Goal: Task Accomplishment & Management: Complete application form

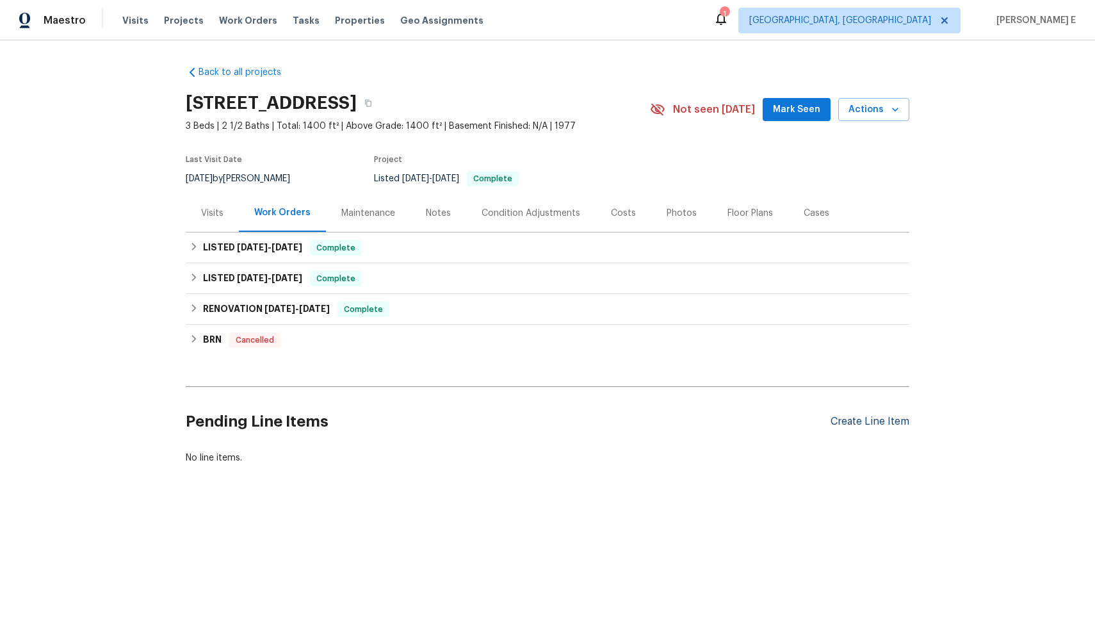
click at [859, 419] on div "Create Line Item" at bounding box center [869, 422] width 79 height 12
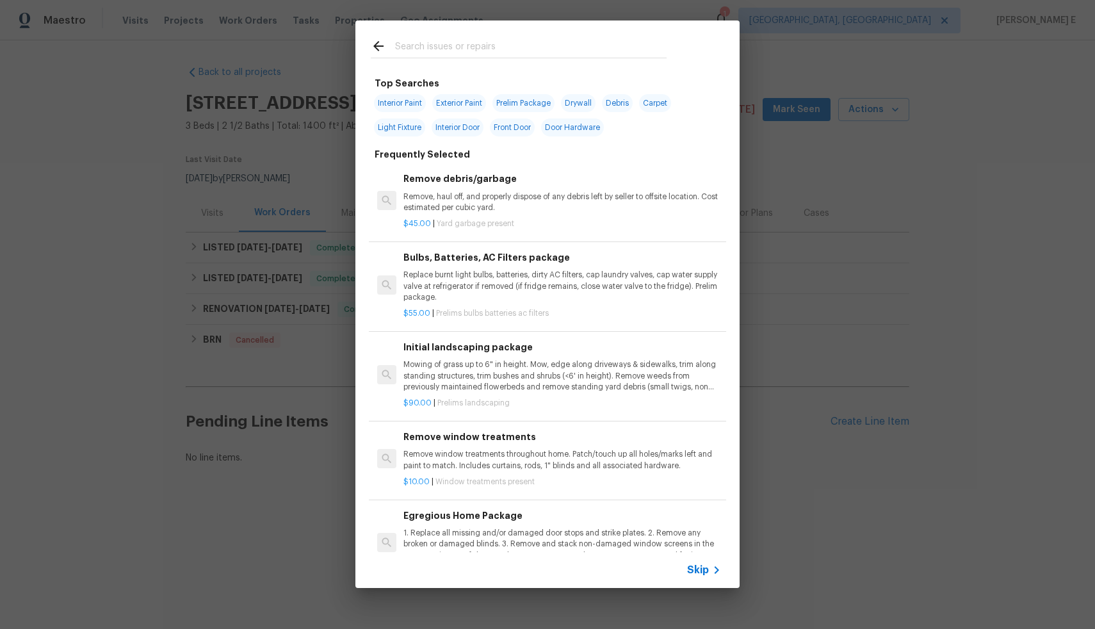
click at [689, 573] on span "Skip" at bounding box center [698, 569] width 22 height 13
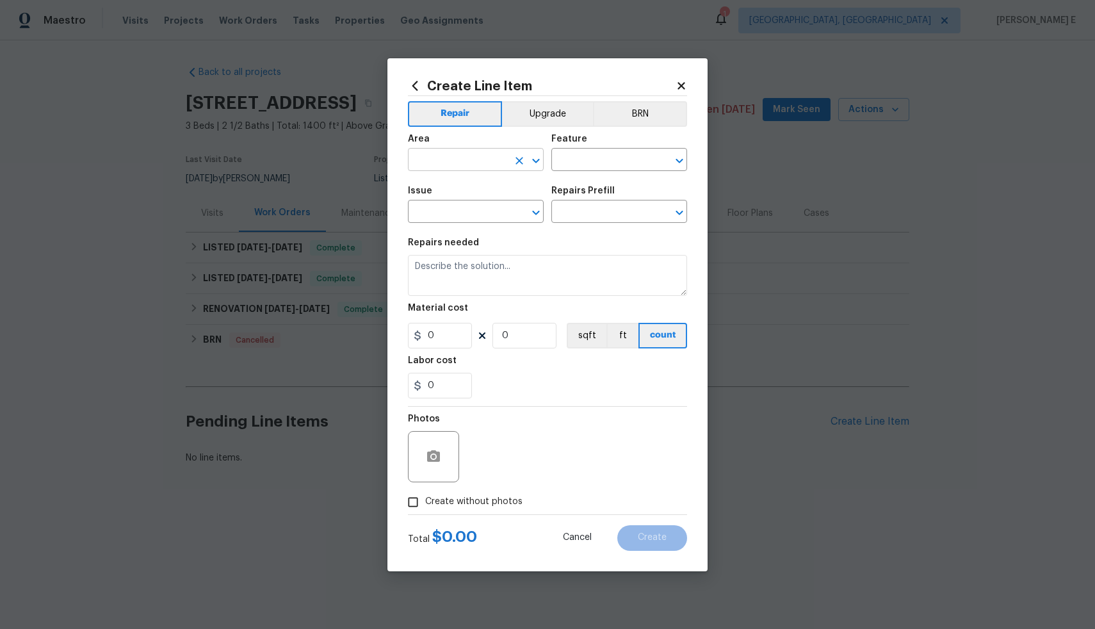
click at [458, 160] on input "text" at bounding box center [458, 161] width 100 height 20
click at [458, 192] on li "Exterior Addition" at bounding box center [476, 189] width 136 height 21
type input "Exterior Addition"
click at [572, 162] on input "text" at bounding box center [601, 161] width 100 height 20
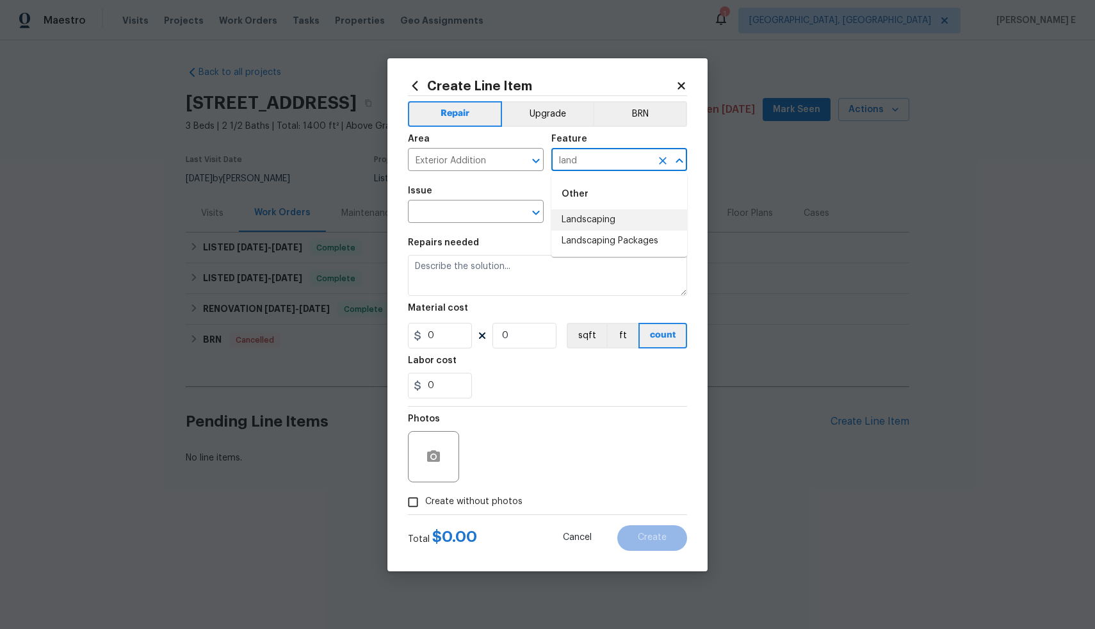
click at [580, 225] on li "Landscaping" at bounding box center [619, 219] width 136 height 21
type input "Landscaping"
click at [497, 209] on input "text" at bounding box center [458, 213] width 100 height 20
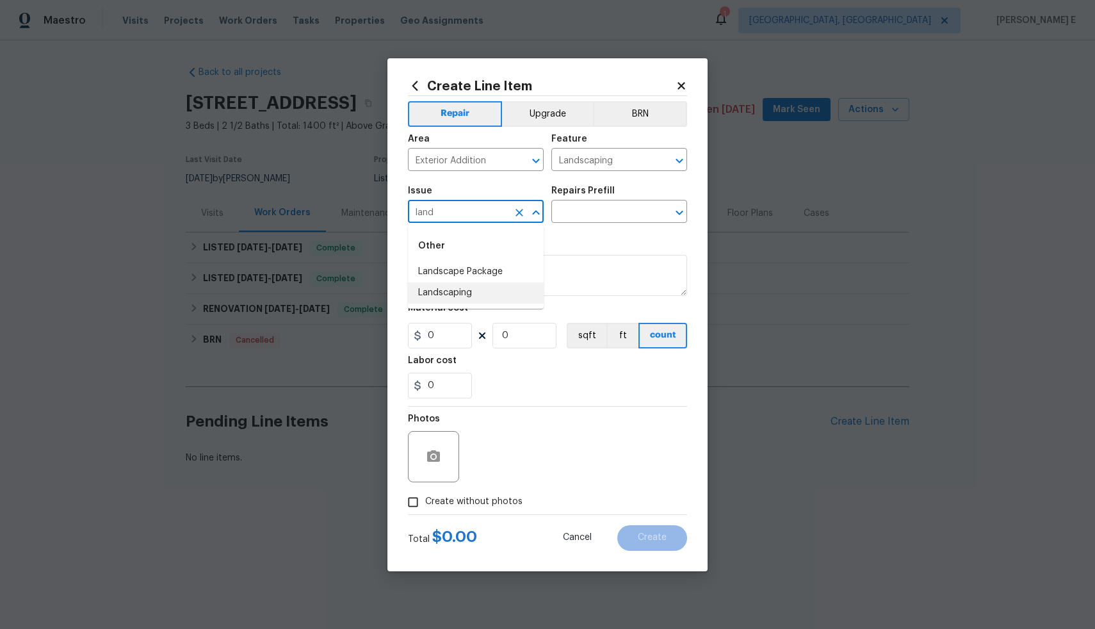
click at [492, 291] on li "Landscaping" at bounding box center [476, 292] width 136 height 21
type input "Landscaping"
click at [599, 211] on input "text" at bounding box center [601, 213] width 100 height 20
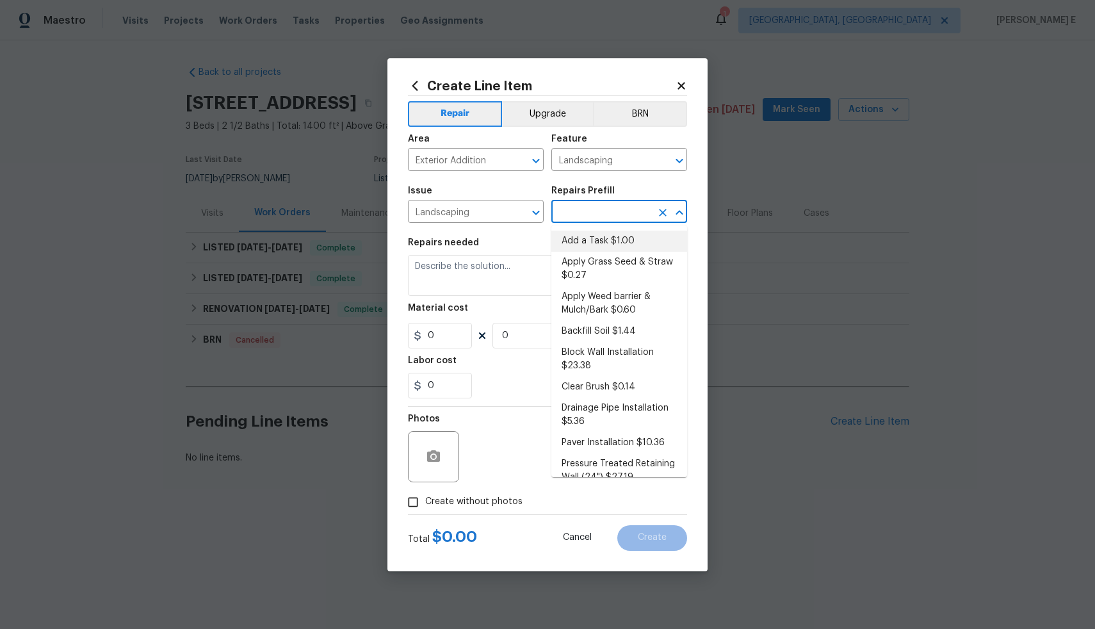
click at [606, 247] on li "Add a Task $1.00" at bounding box center [619, 241] width 136 height 21
type input "Add a Task $1.00"
type textarea "HPM to detail"
type input "1"
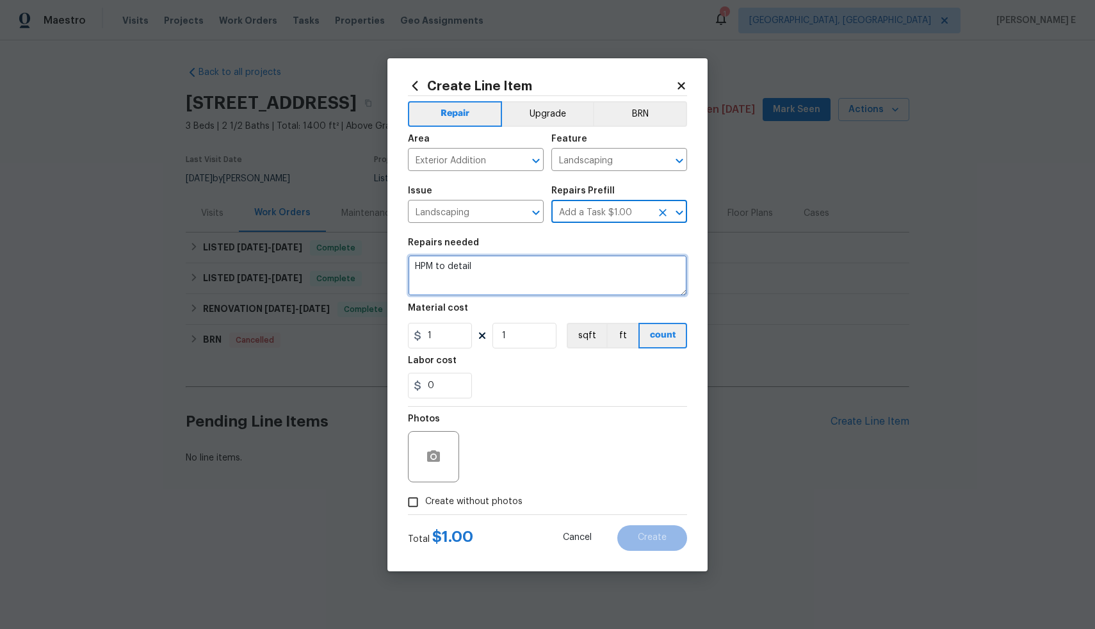
click at [578, 278] on textarea "HPM to detail" at bounding box center [547, 275] width 279 height 41
paste textarea "Please trim the bougainvillea in the patio away from the patio fence and within…"
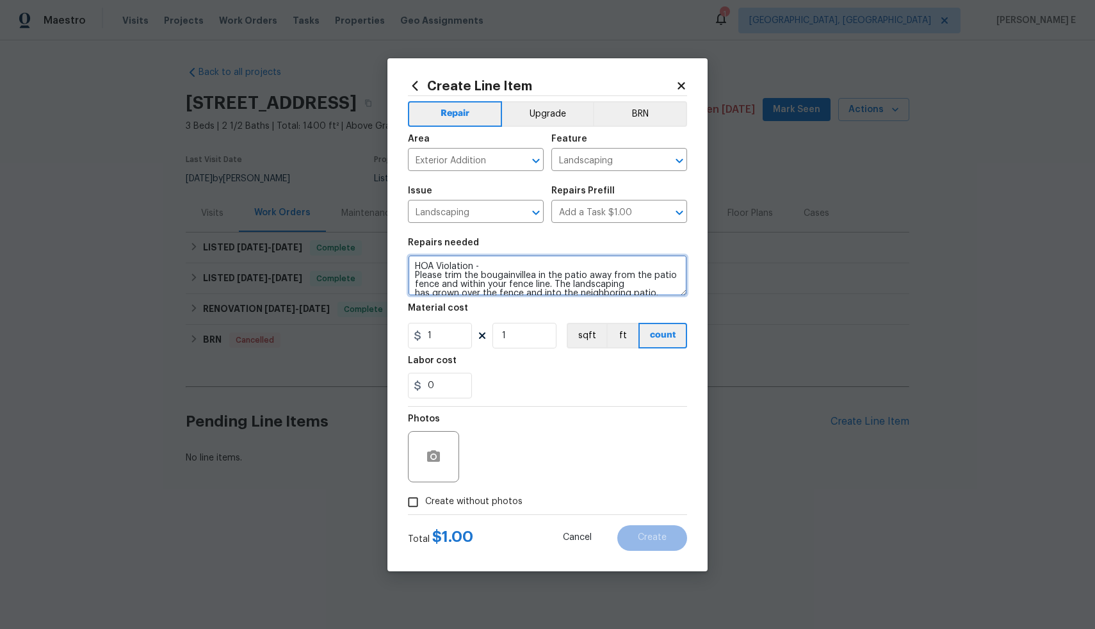
scroll to position [3, 0]
click at [415, 273] on textarea "HOA Violation - Please trim the bougainvillea in the patio away from the patio …" at bounding box center [547, 275] width 279 height 41
click at [574, 271] on textarea "HOA Violation - Please trim the bougainvillea in the patio away from the patio …" at bounding box center [547, 275] width 279 height 41
type textarea "HOA Violation - Please trim the bougainvillea in the patio away from the patio …"
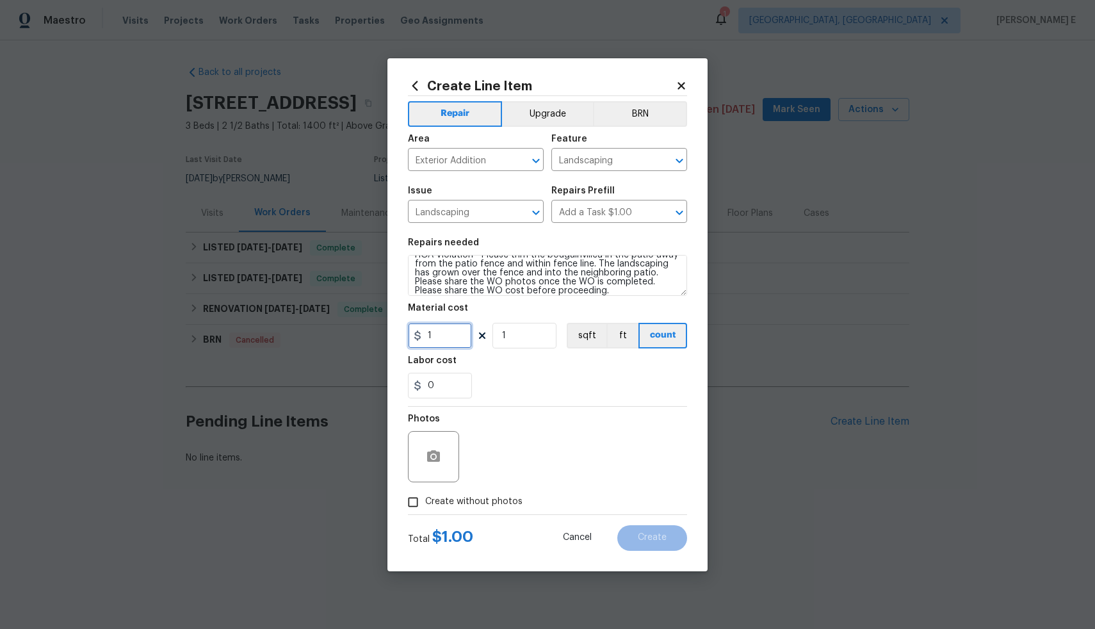
click at [444, 343] on input "1" at bounding box center [440, 336] width 64 height 26
type input "75"
click at [433, 471] on button "button" at bounding box center [433, 456] width 31 height 31
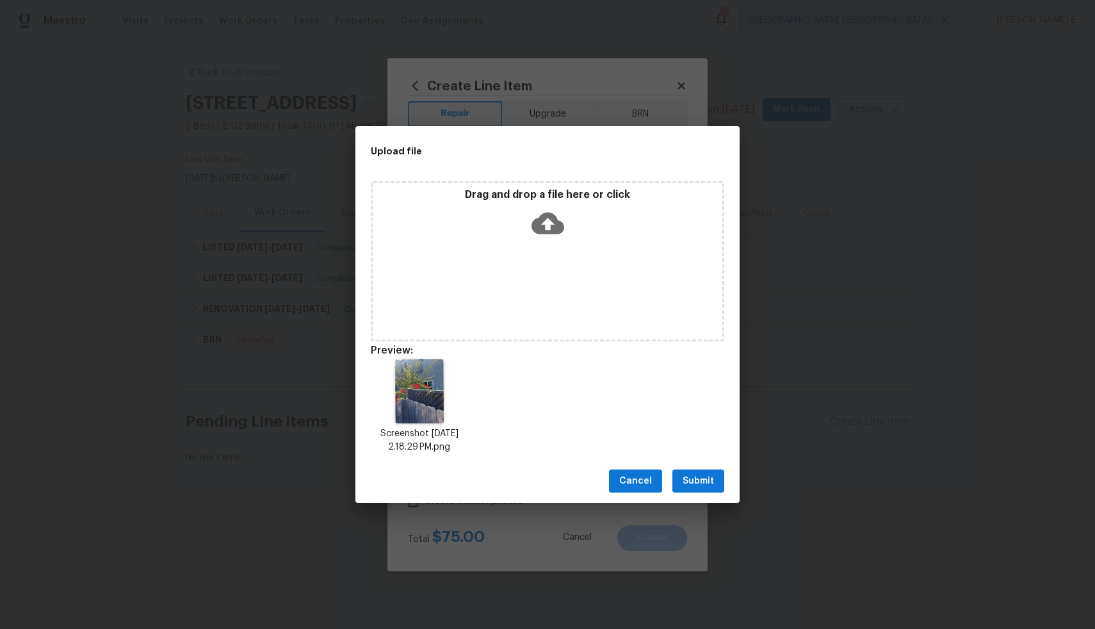
click at [703, 478] on span "Submit" at bounding box center [698, 481] width 31 height 16
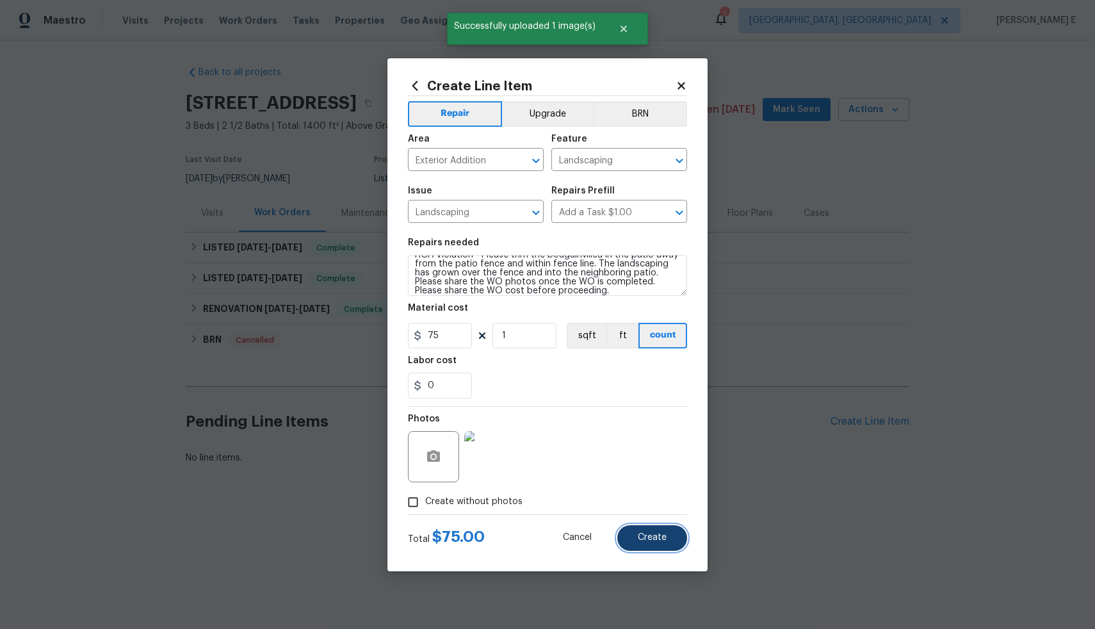
click at [649, 542] on button "Create" at bounding box center [652, 538] width 70 height 26
type input "0"
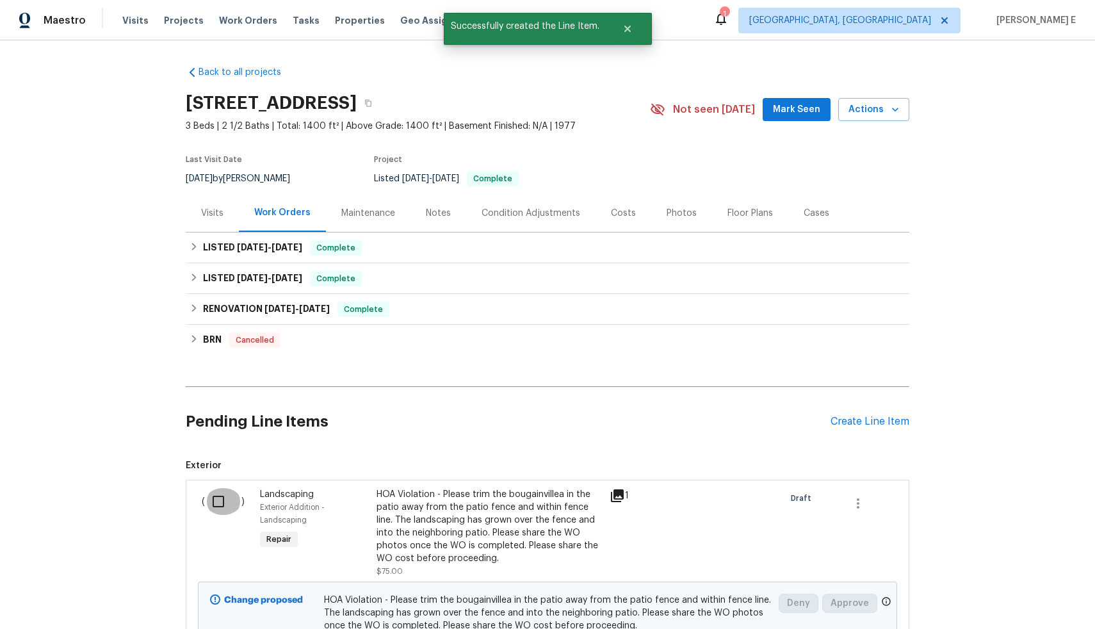
click at [214, 501] on input "checkbox" at bounding box center [223, 501] width 36 height 27
checkbox input "true"
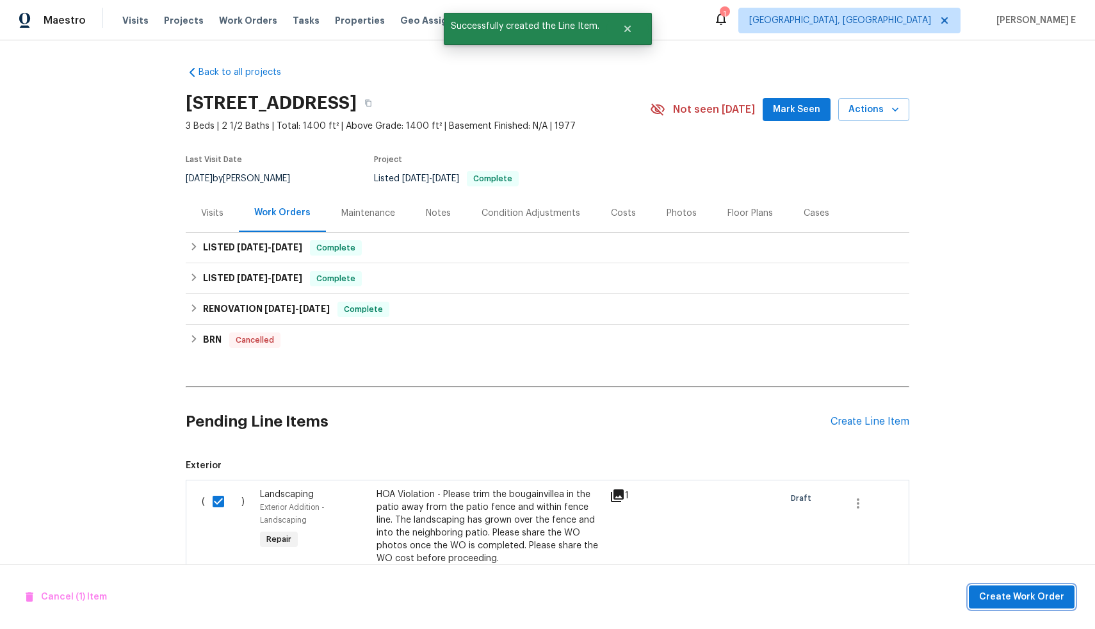
click at [992, 595] on span "Create Work Order" at bounding box center [1021, 597] width 85 height 16
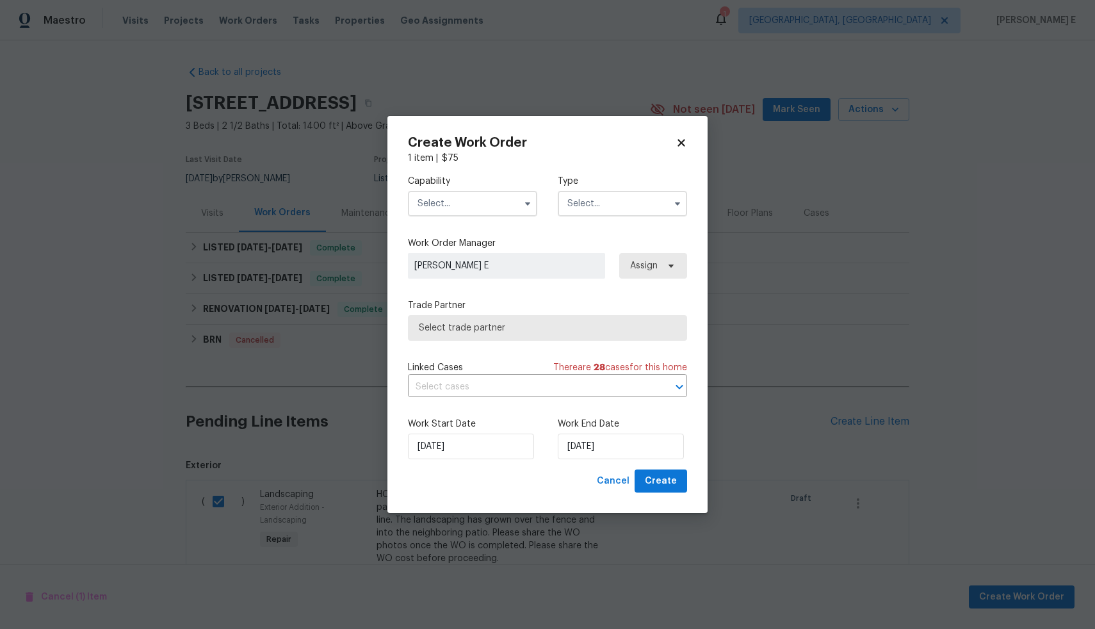
click at [439, 202] on input "text" at bounding box center [472, 204] width 129 height 26
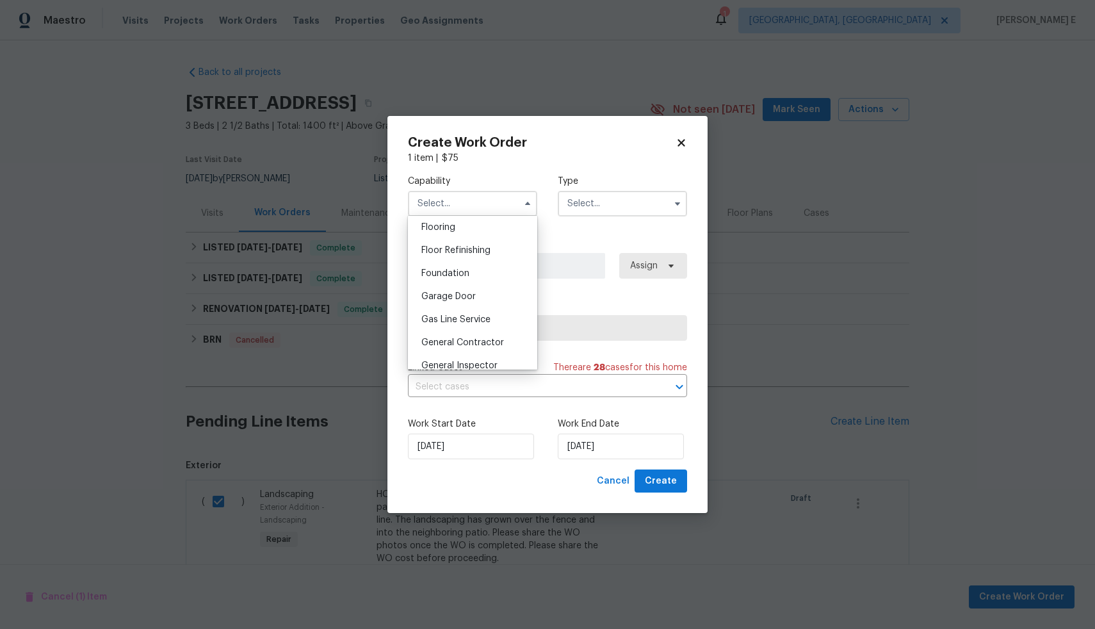
scroll to position [503, 0]
click at [457, 345] on div "General Contractor" at bounding box center [472, 339] width 123 height 23
type input "General Contractor"
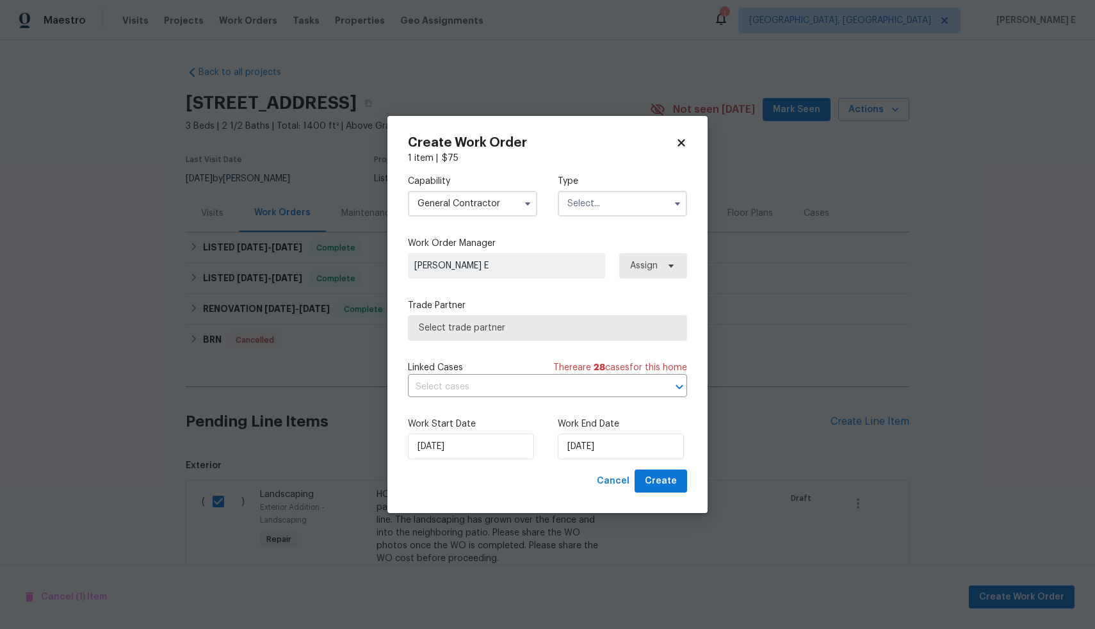
click at [586, 206] on input "text" at bounding box center [622, 204] width 129 height 26
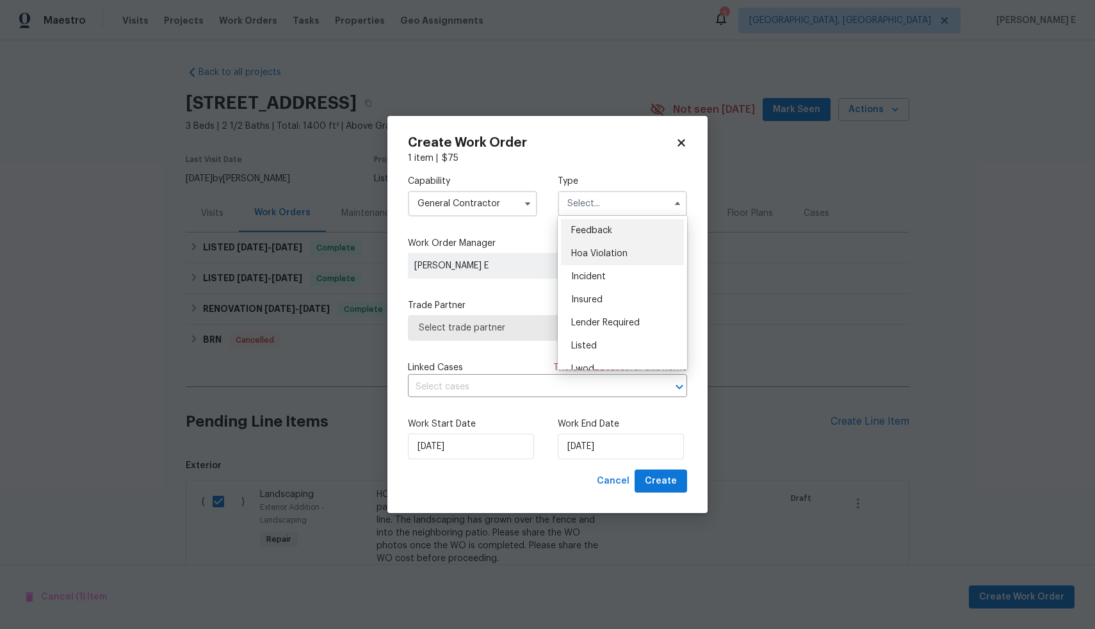
click at [590, 254] on span "Hoa Violation" at bounding box center [599, 253] width 56 height 9
type input "Hoa Violation"
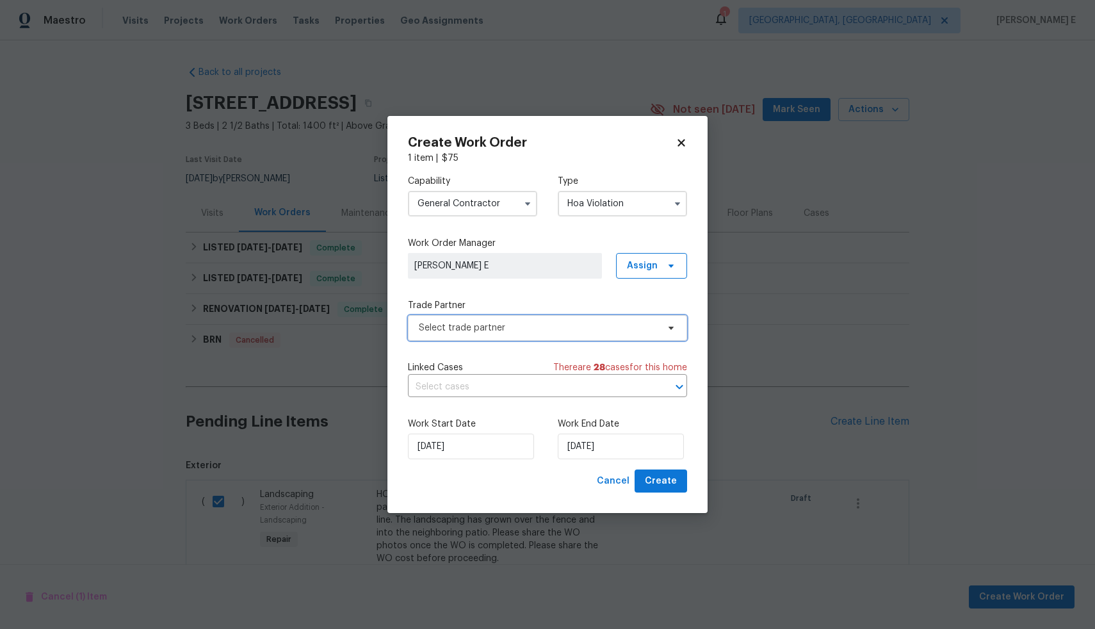
click at [506, 322] on span "Select trade partner" at bounding box center [538, 327] width 239 height 13
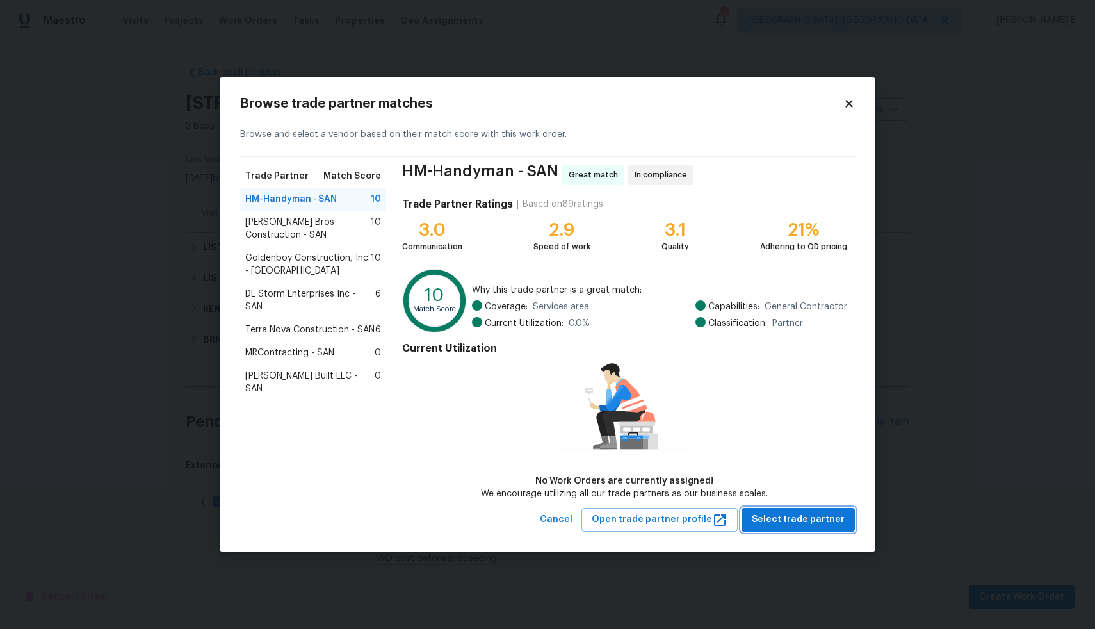
click at [776, 512] on span "Select trade partner" at bounding box center [798, 520] width 93 height 16
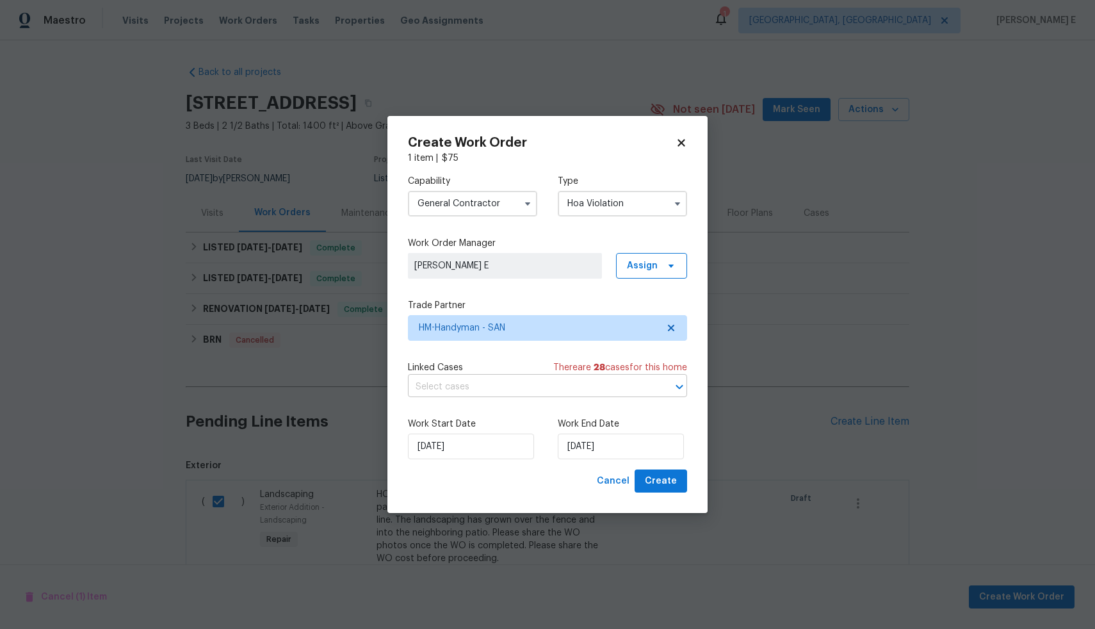
click at [522, 387] on input "text" at bounding box center [529, 387] width 243 height 20
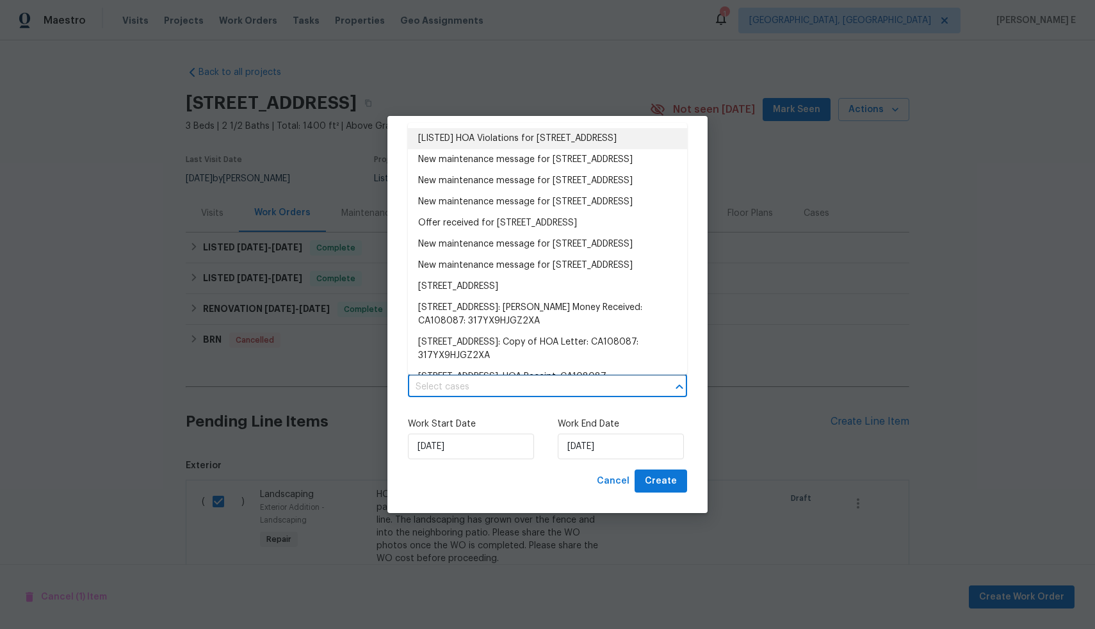
click at [433, 139] on li "[LISTED] HOA Violations for [STREET_ADDRESS]" at bounding box center [547, 138] width 279 height 21
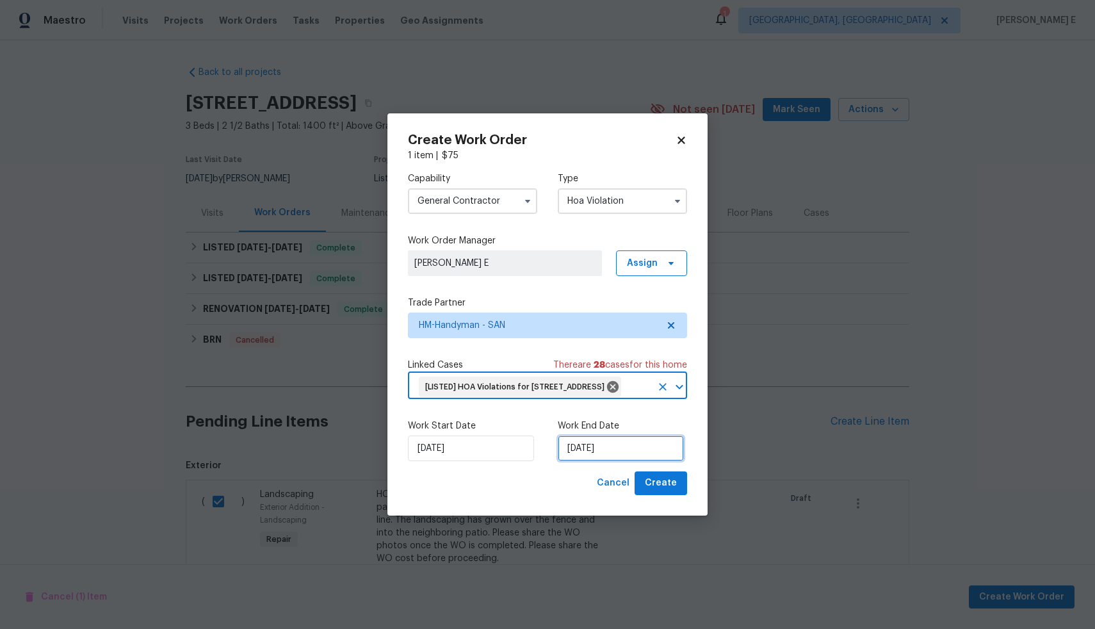
click at [606, 458] on input "[DATE]" at bounding box center [621, 448] width 126 height 26
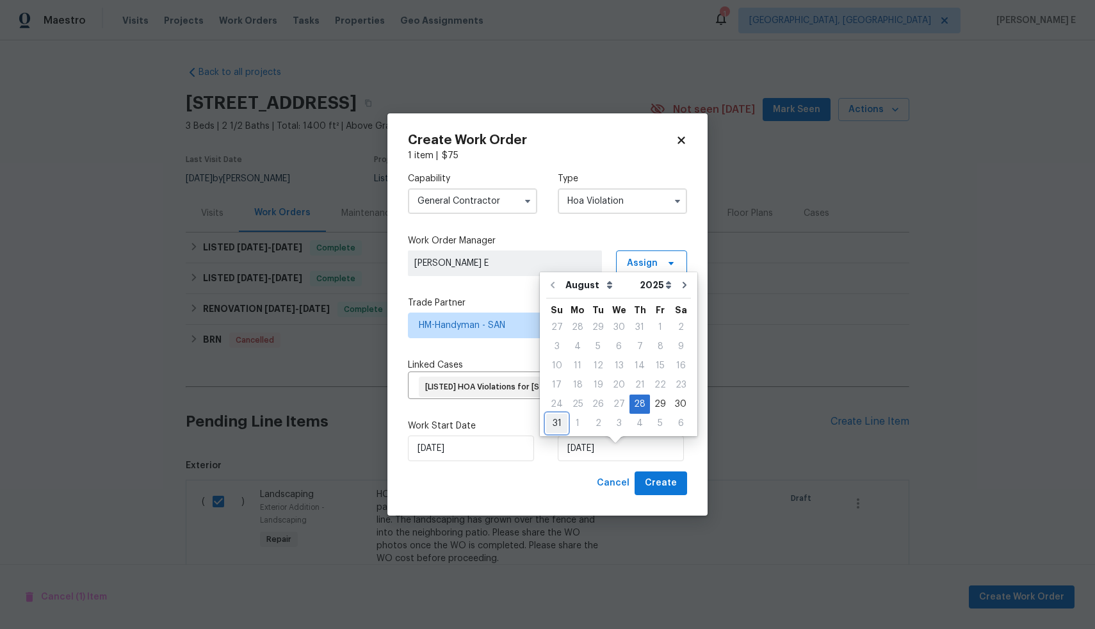
click at [558, 419] on div "31" at bounding box center [556, 423] width 21 height 18
type input "[DATE]"
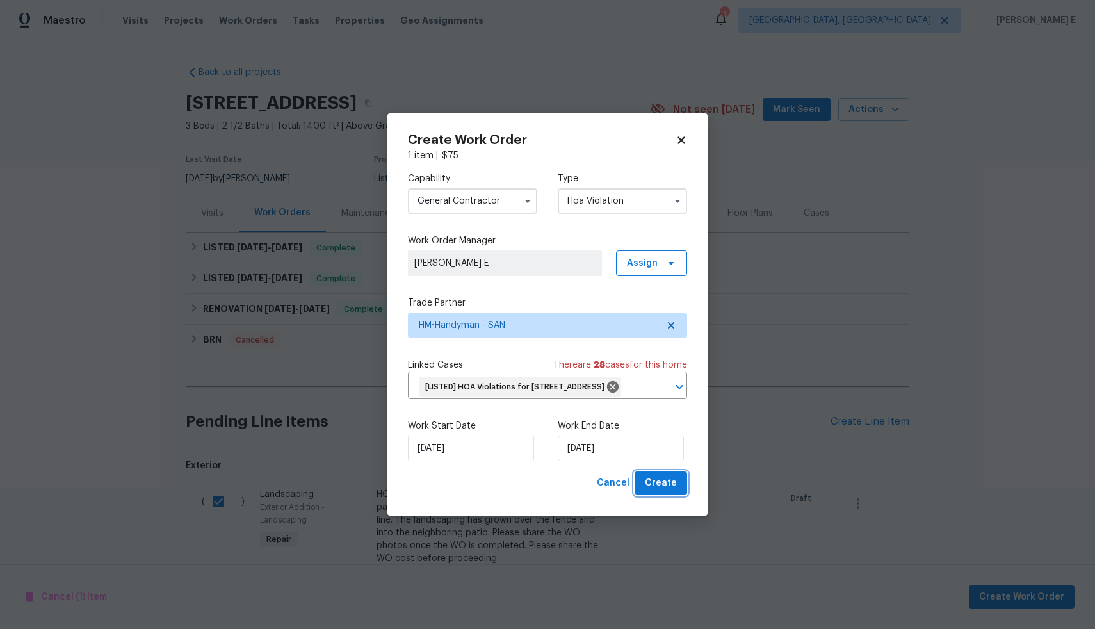
click at [671, 491] on span "Create" at bounding box center [661, 483] width 32 height 16
checkbox input "false"
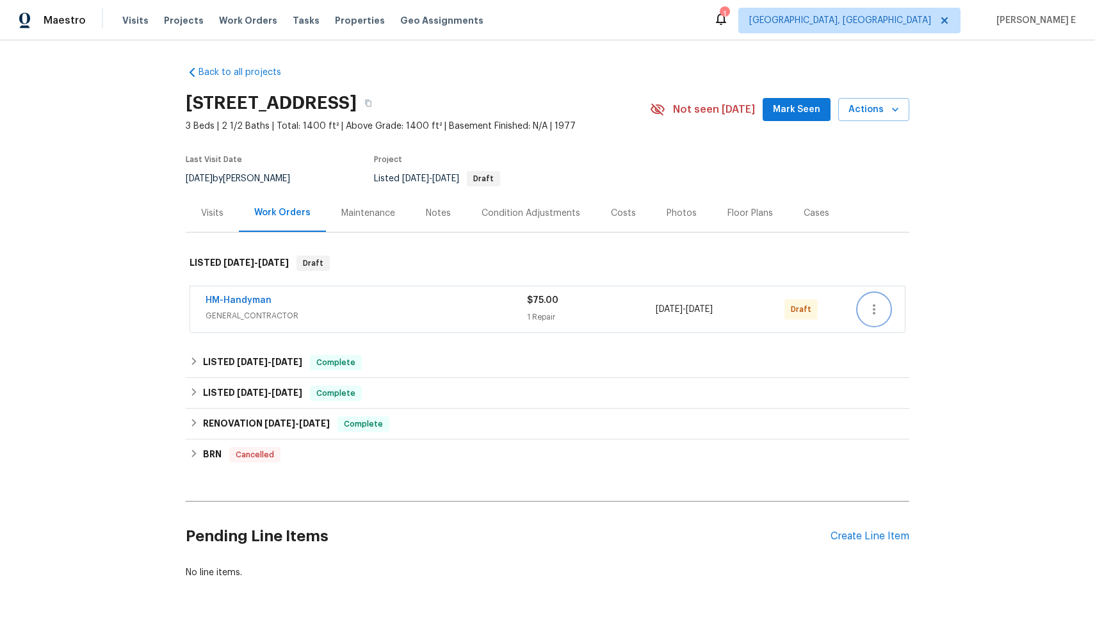
click at [869, 311] on icon "button" at bounding box center [873, 309] width 15 height 15
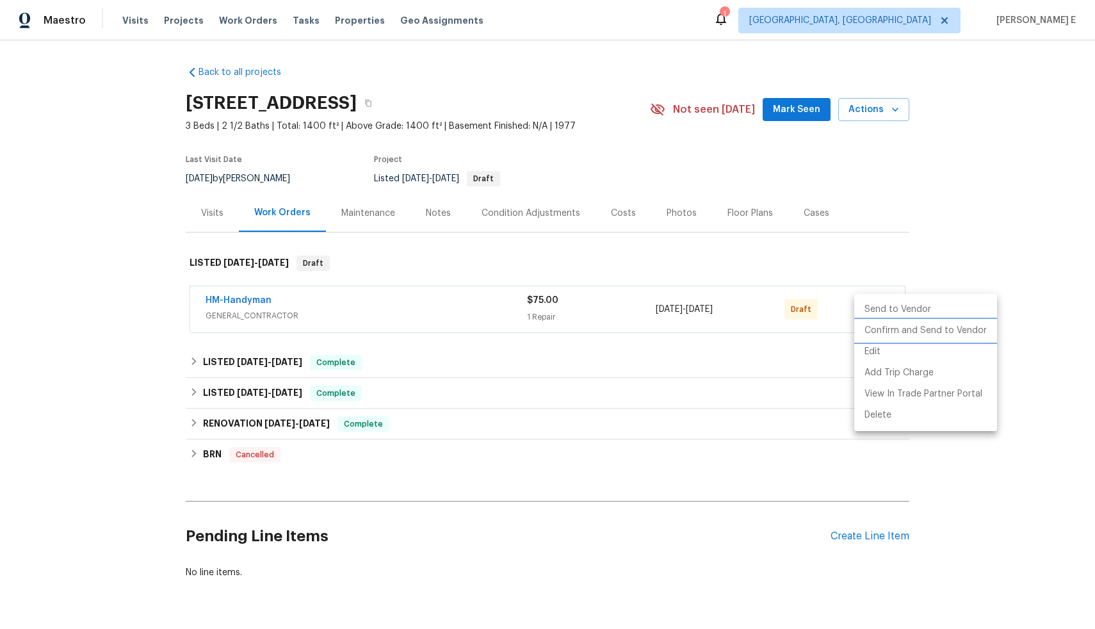
click at [865, 333] on li "Confirm and Send to Vendor" at bounding box center [925, 330] width 143 height 21
click at [1019, 205] on div at bounding box center [547, 314] width 1095 height 629
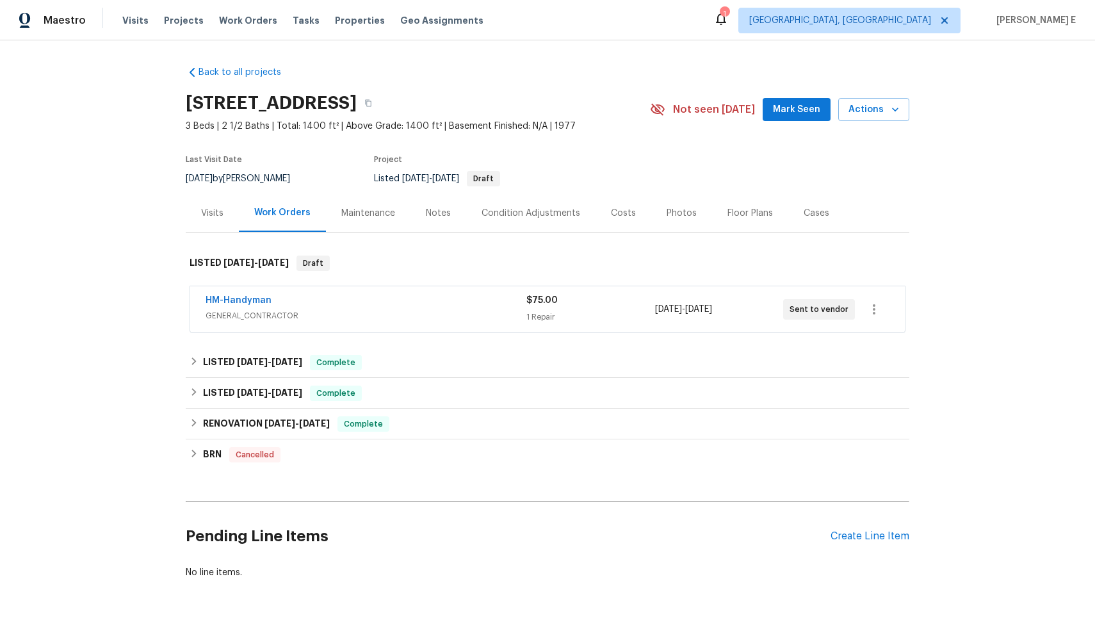
click at [1019, 205] on div "Edit Add Trip Charge View In Trade Partner Portal Delete" at bounding box center [547, 314] width 1095 height 629
click at [1019, 205] on div "Back to all projects 10889 Lamentin Ct, San Diego, CA 92124 3 Beds | 2 1/2 Bath…" at bounding box center [547, 334] width 1095 height 588
drag, startPoint x: 271, startPoint y: 298, endPoint x: 193, endPoint y: 302, distance: 78.2
click at [193, 302] on div "HM-Handyman GENERAL_CONTRACTOR $75.00 1 Repair 8/28/2025 - 8/31/2025 Sent to ve…" at bounding box center [547, 309] width 715 height 46
copy link "HM-Handyman"
